Goal: Information Seeking & Learning: Find specific fact

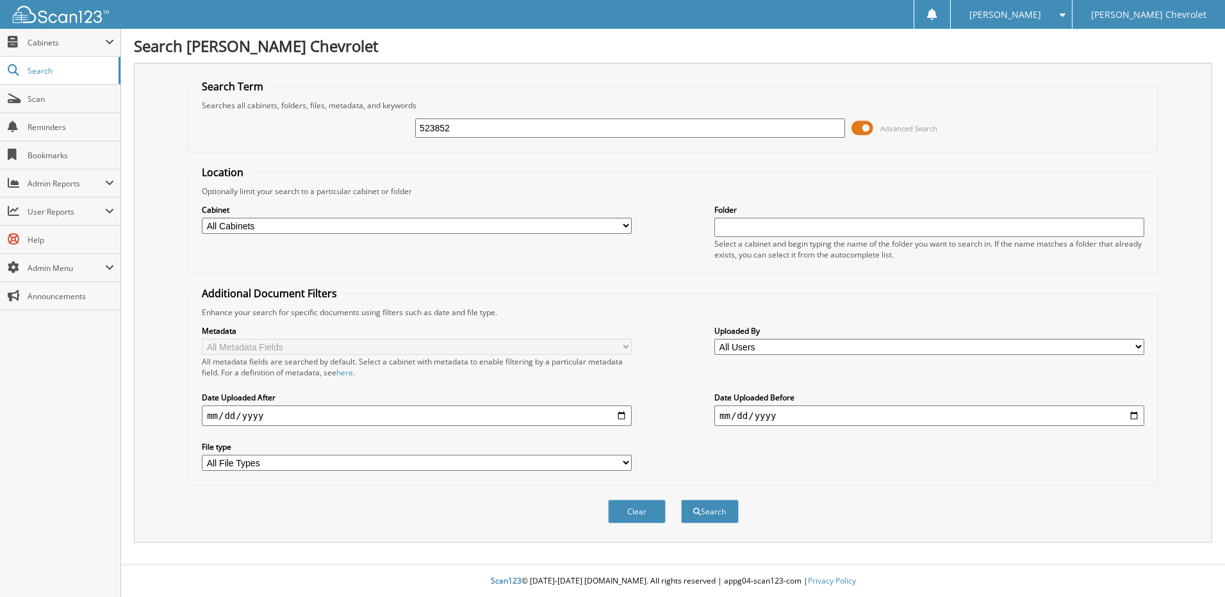
type input "523852"
click at [681, 500] on button "Search" at bounding box center [710, 512] width 58 height 24
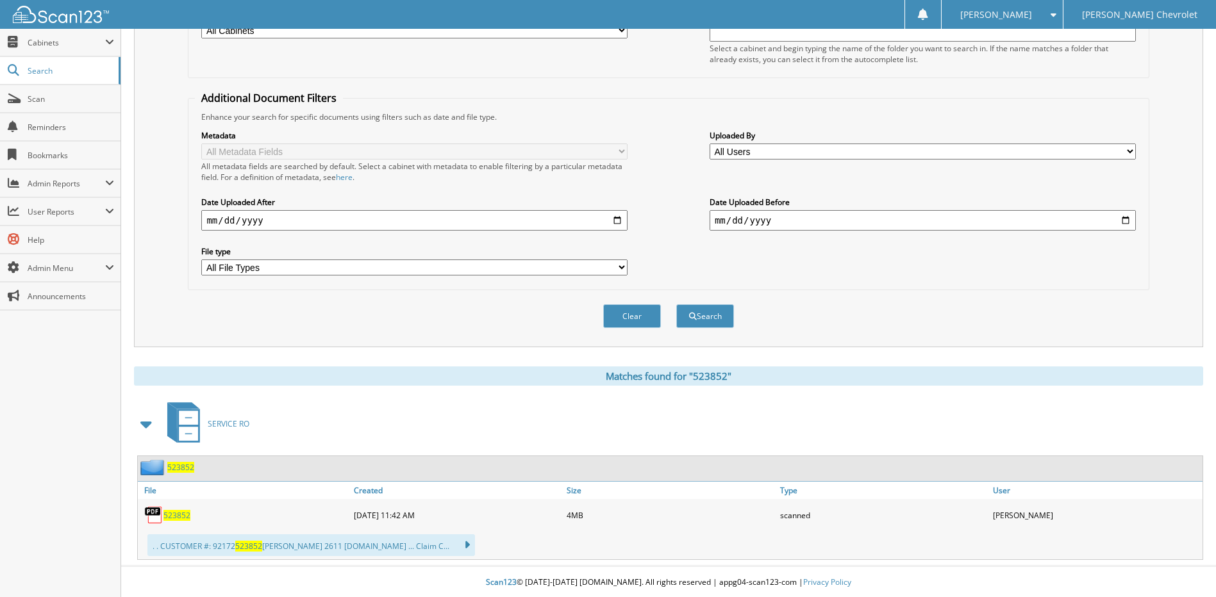
scroll to position [197, 0]
click at [185, 513] on span "523852" at bounding box center [176, 514] width 27 height 11
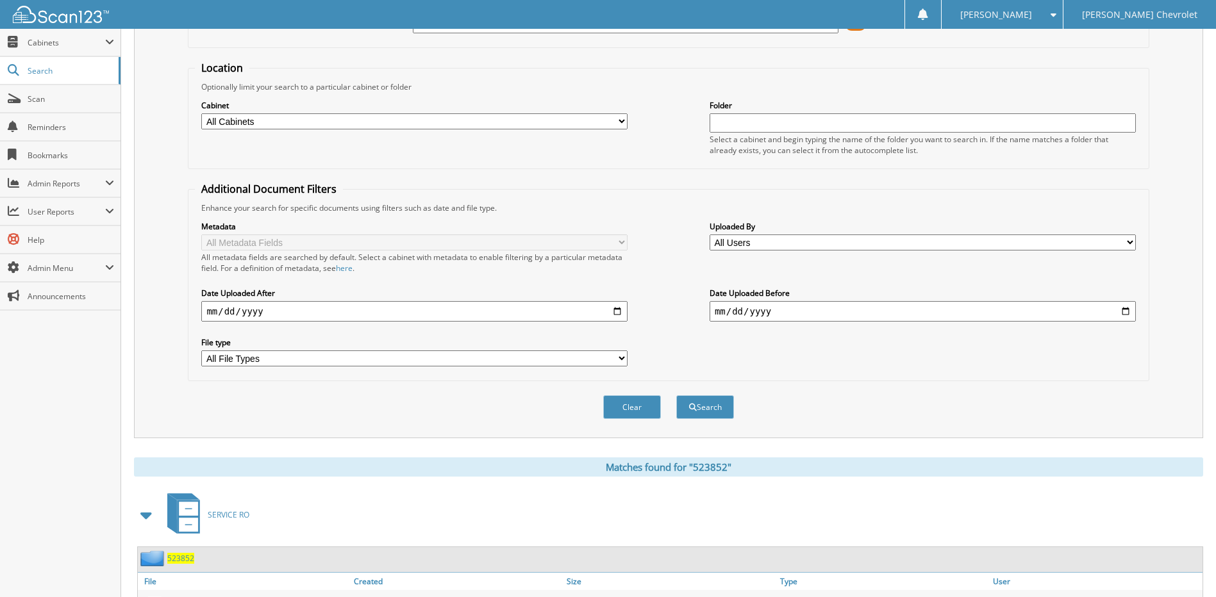
scroll to position [0, 0]
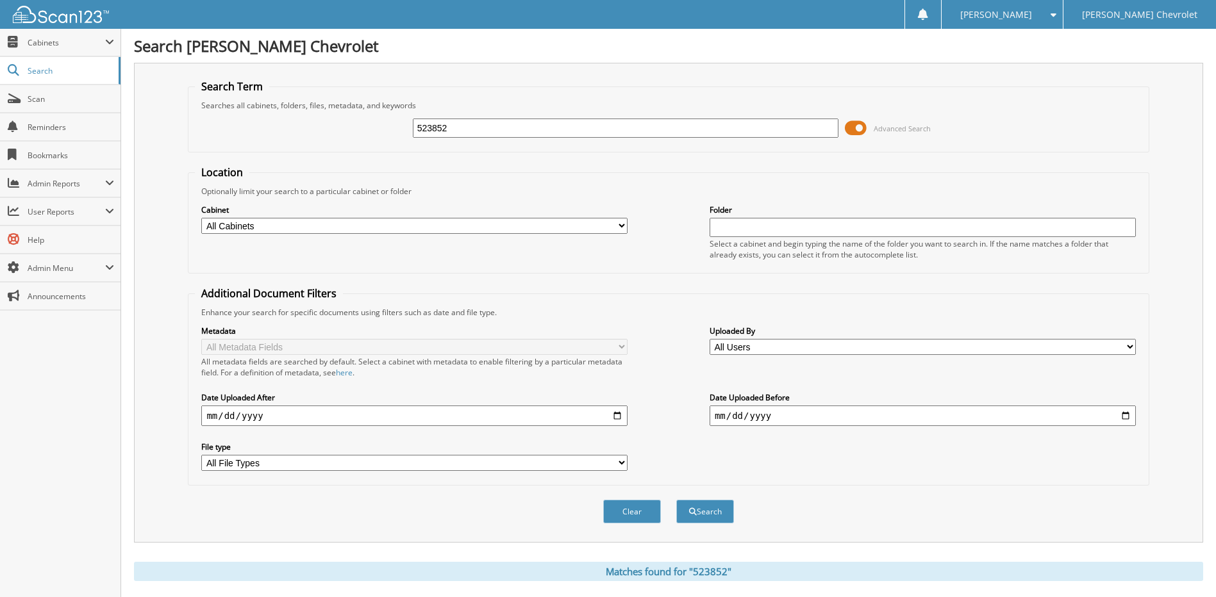
click at [429, 133] on input "523852" at bounding box center [626, 128] width 426 height 19
type input "523003"
click at [676, 500] on button "Search" at bounding box center [705, 512] width 58 height 24
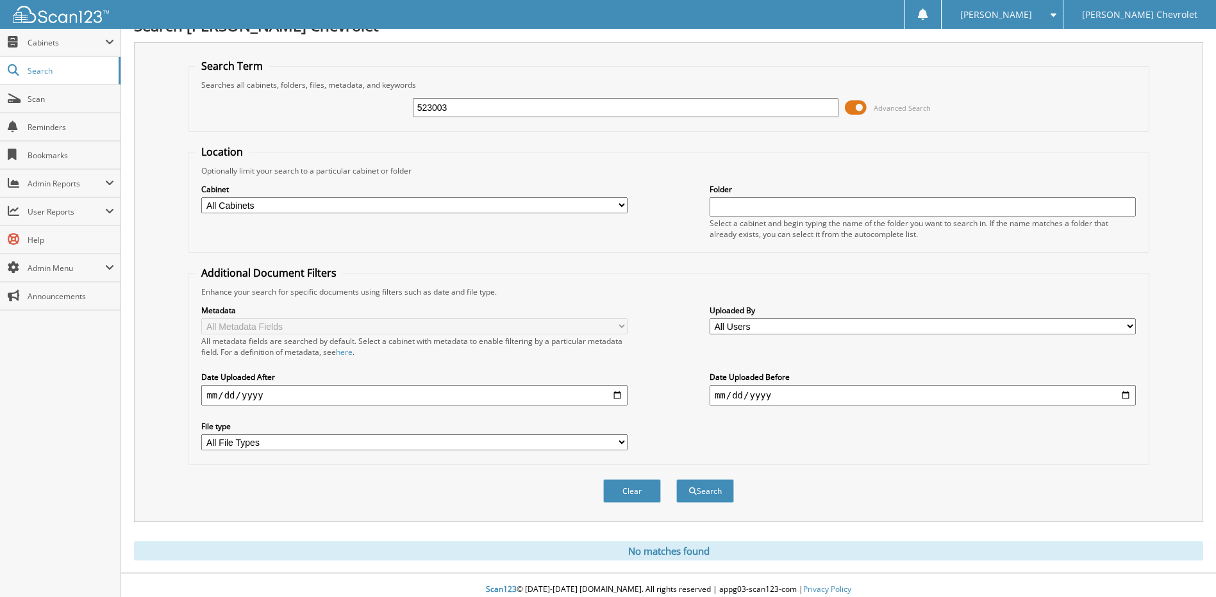
scroll to position [29, 0]
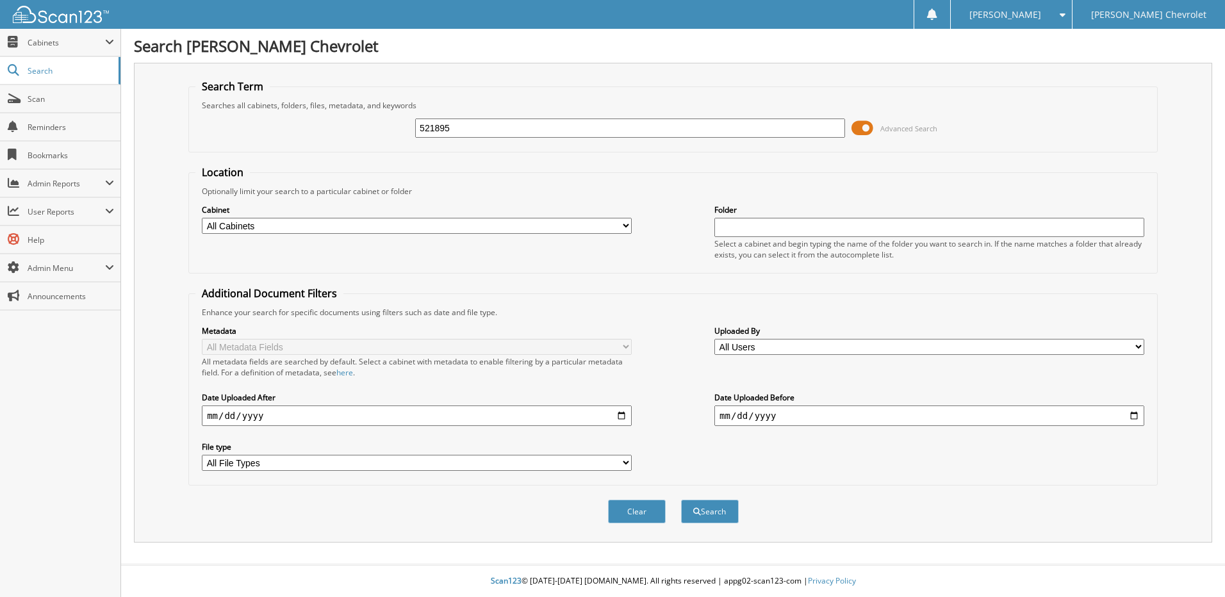
type input "521895"
click at [681, 500] on button "Search" at bounding box center [710, 512] width 58 height 24
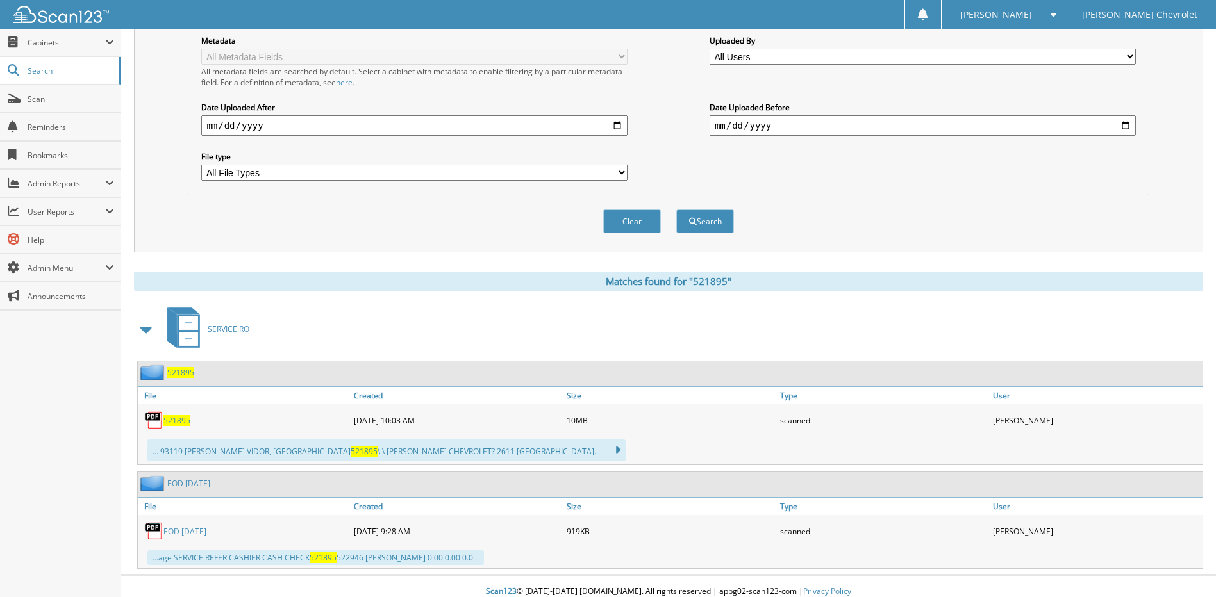
scroll to position [301, 0]
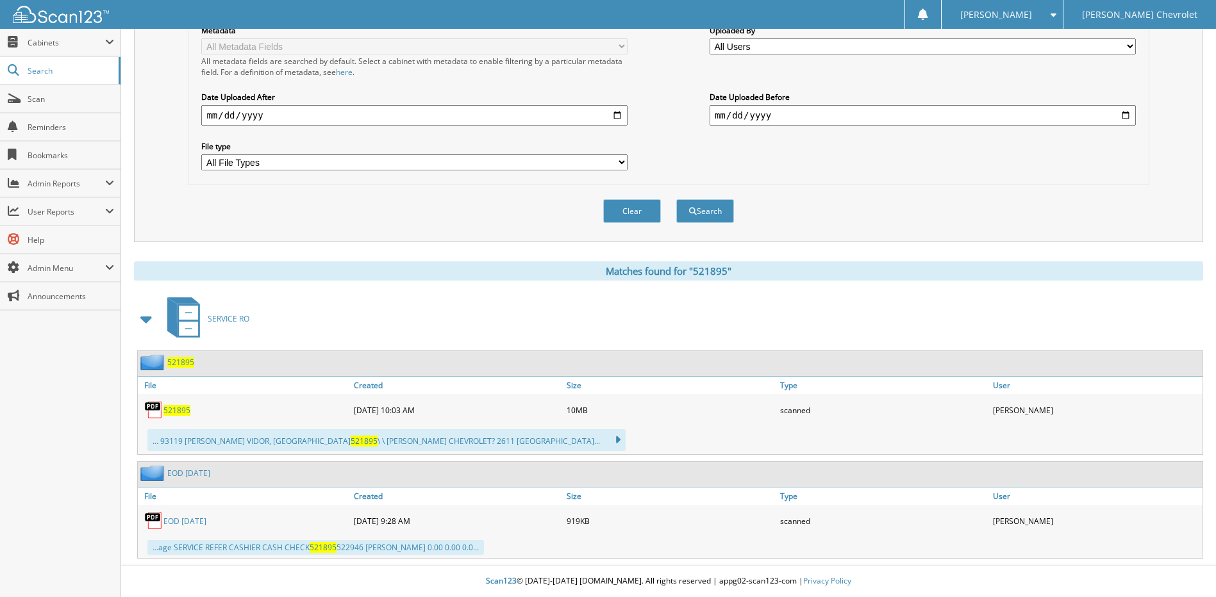
click at [171, 415] on span "521895" at bounding box center [176, 410] width 27 height 11
click at [183, 413] on span "521895" at bounding box center [176, 410] width 27 height 11
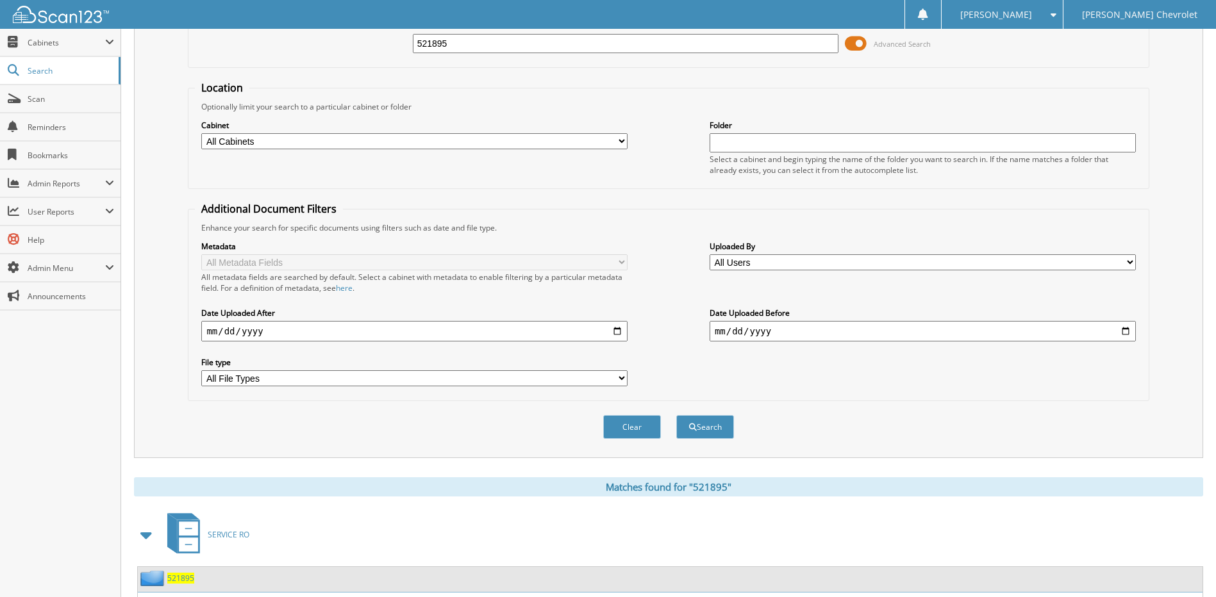
scroll to position [45, 0]
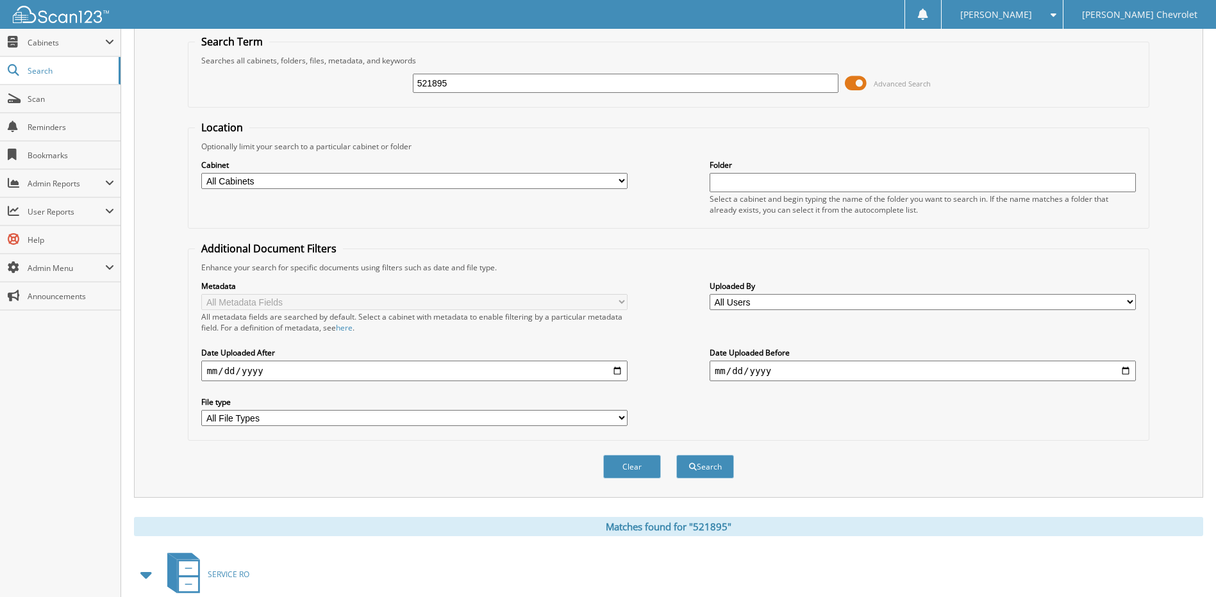
click at [471, 87] on input "521895" at bounding box center [626, 83] width 426 height 19
type input "51"
